Goal: Task Accomplishment & Management: Manage account settings

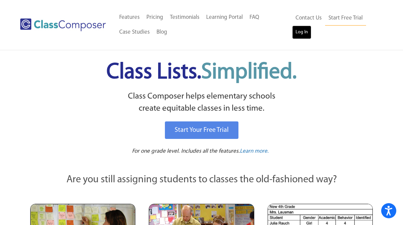
click at [298, 31] on link "Log In" at bounding box center [301, 32] width 19 height 13
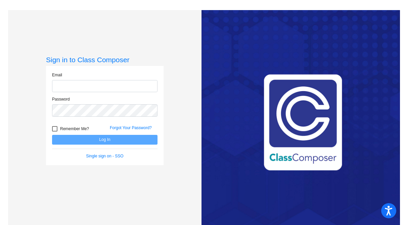
type input "[EMAIL_ADDRESS][DOMAIN_NAME]"
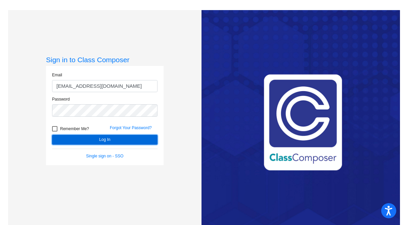
click at [104, 139] on button "Log In" at bounding box center [104, 140] width 105 height 10
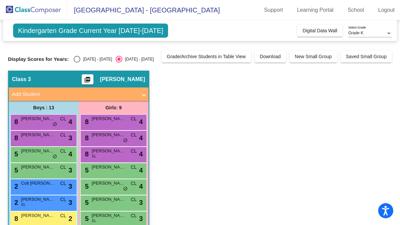
click at [154, 33] on span "Kindergarten Grade Current Year [DATE]-[DATE]" at bounding box center [90, 31] width 155 height 14
click at [80, 123] on div "8 [PERSON_NAME] CL lock do_not_disturb_alt 4" at bounding box center [113, 122] width 67 height 16
